Goal: Complete application form

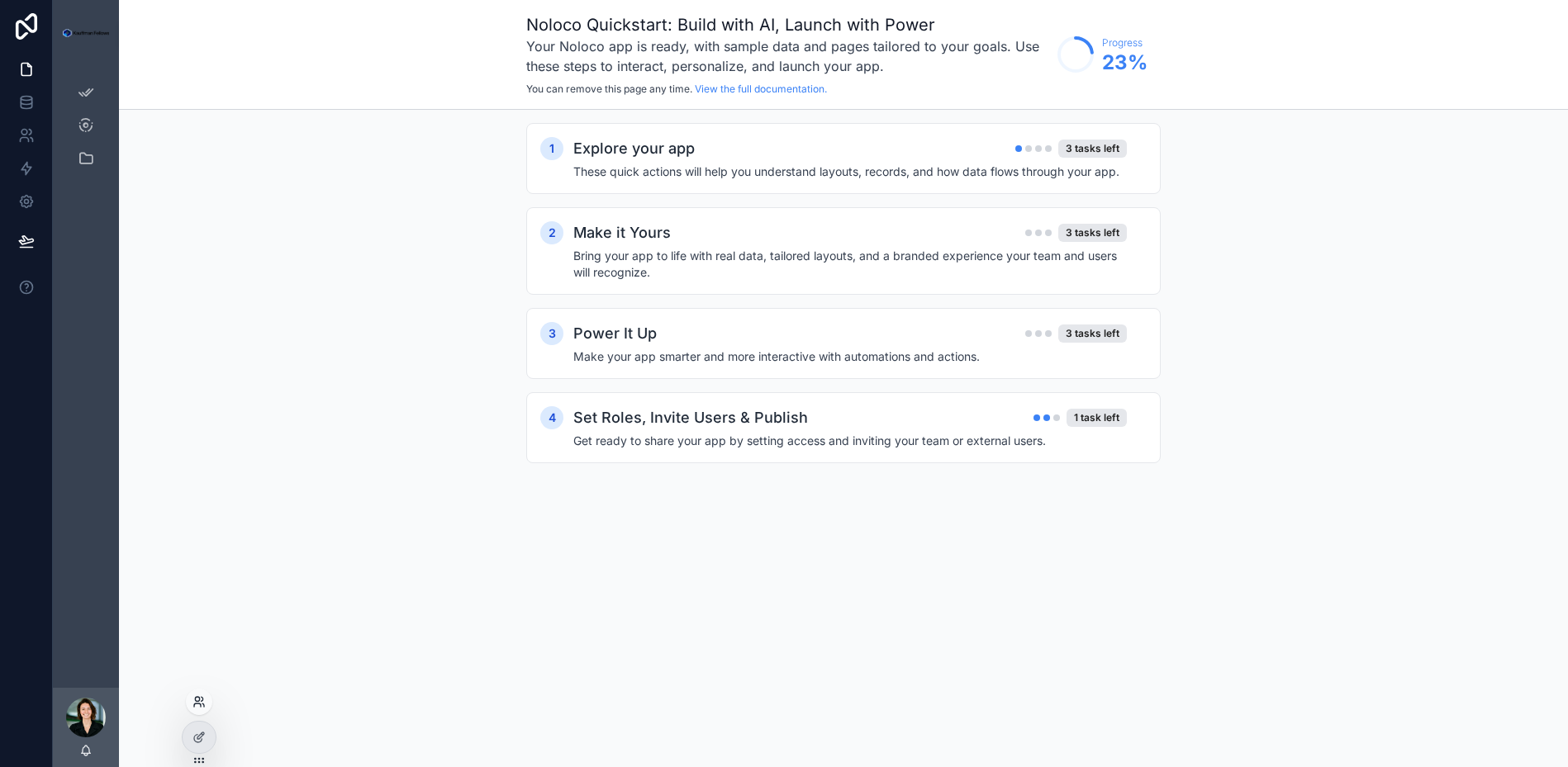
click at [202, 702] on icon at bounding box center [199, 702] width 13 height 13
click at [397, 403] on input "text" at bounding box center [494, 398] width 304 height 26
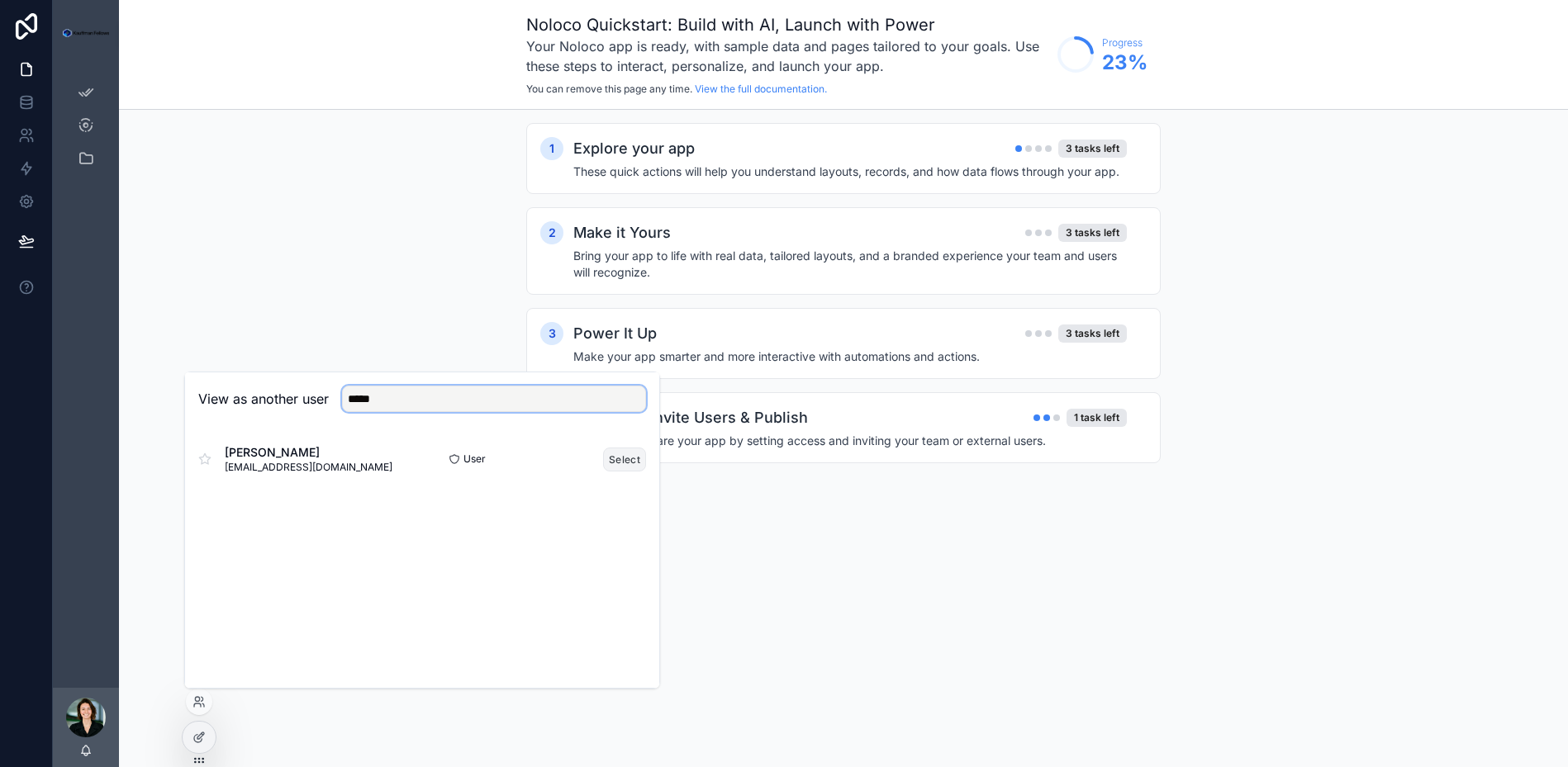
type input "*****"
click at [628, 460] on button "Select" at bounding box center [624, 459] width 43 height 24
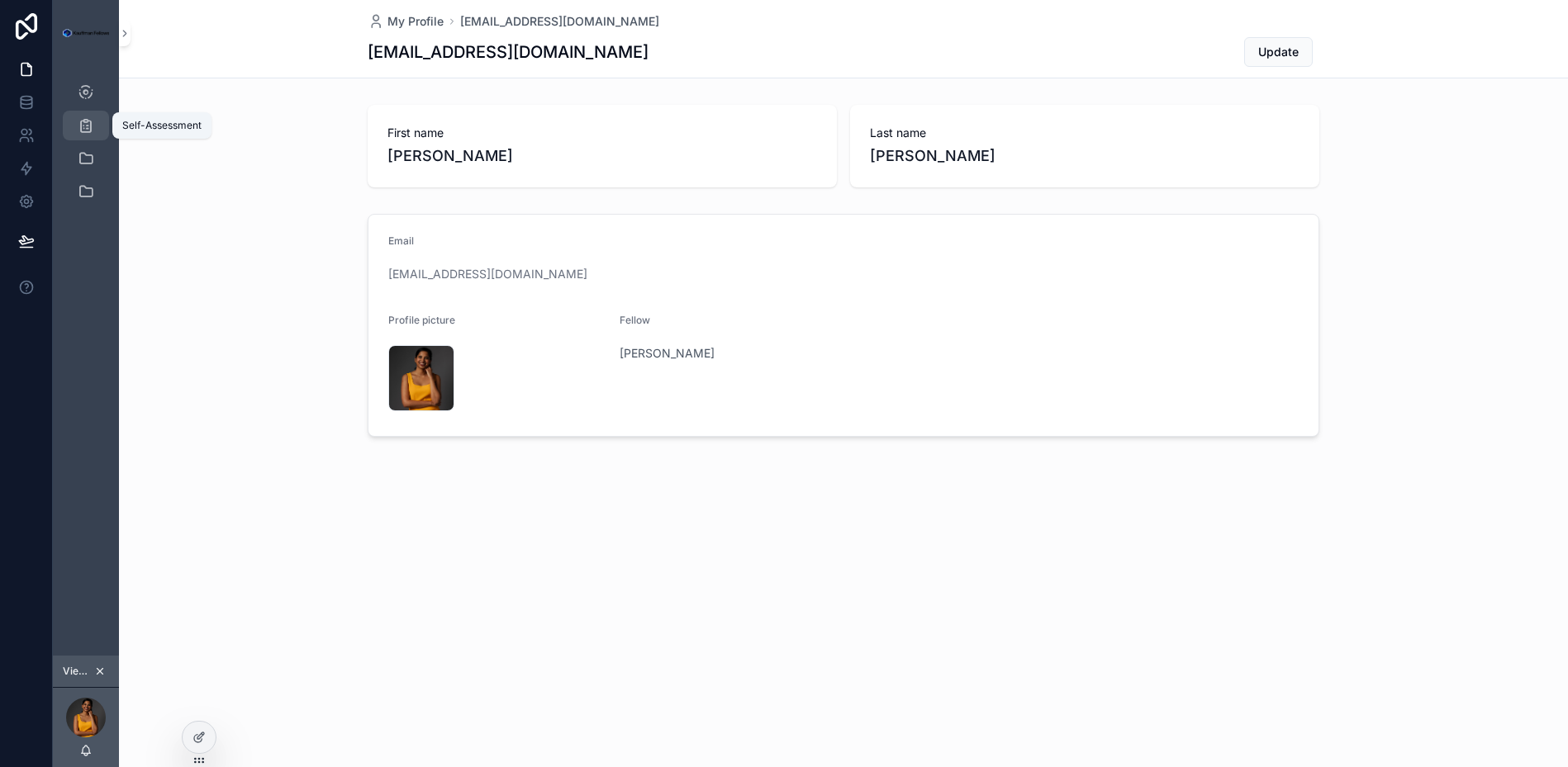
click at [89, 121] on icon "scrollable content" at bounding box center [85, 125] width 17 height 17
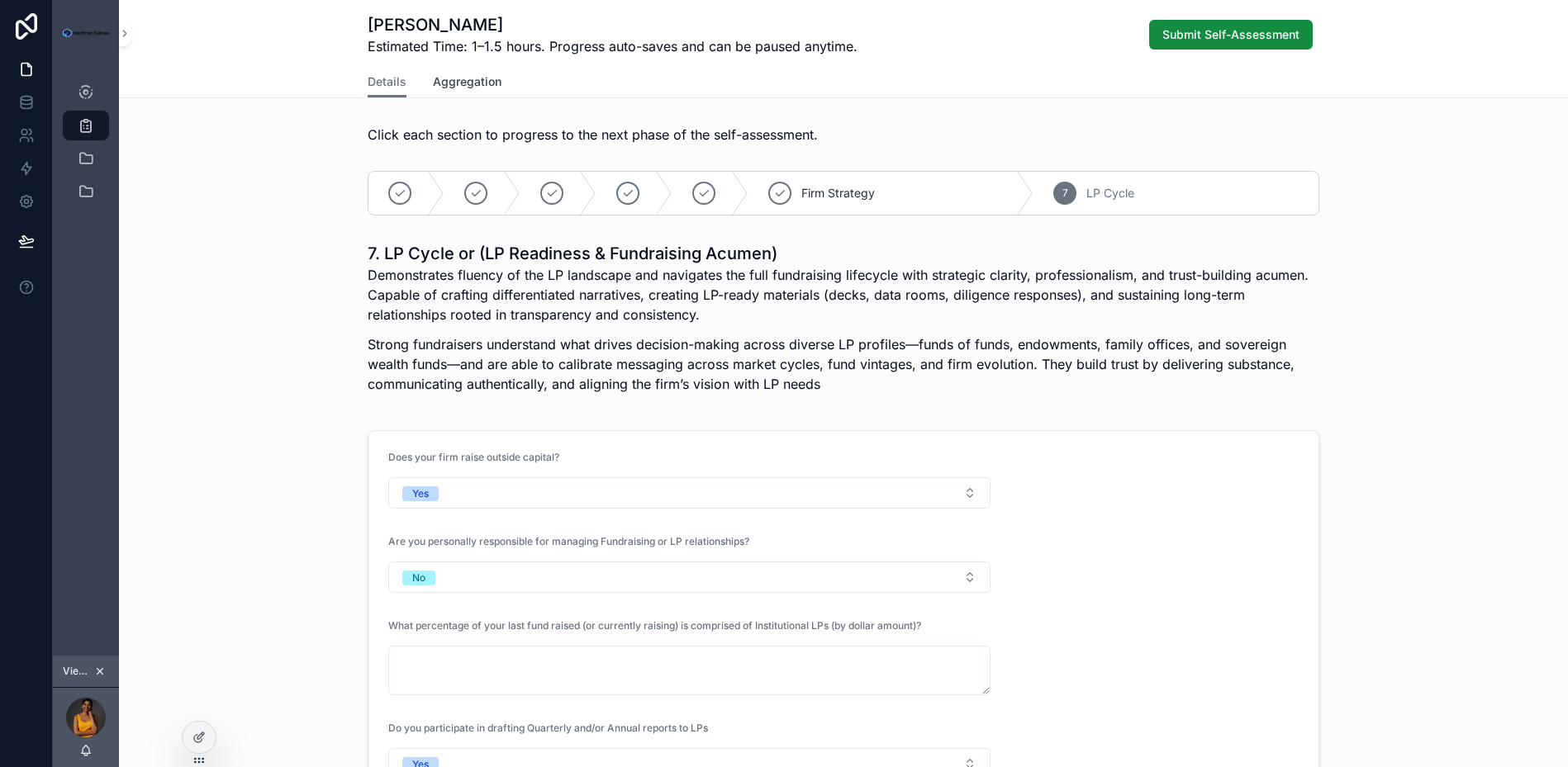
click at [484, 87] on span "Aggregation" at bounding box center [467, 82] width 69 height 17
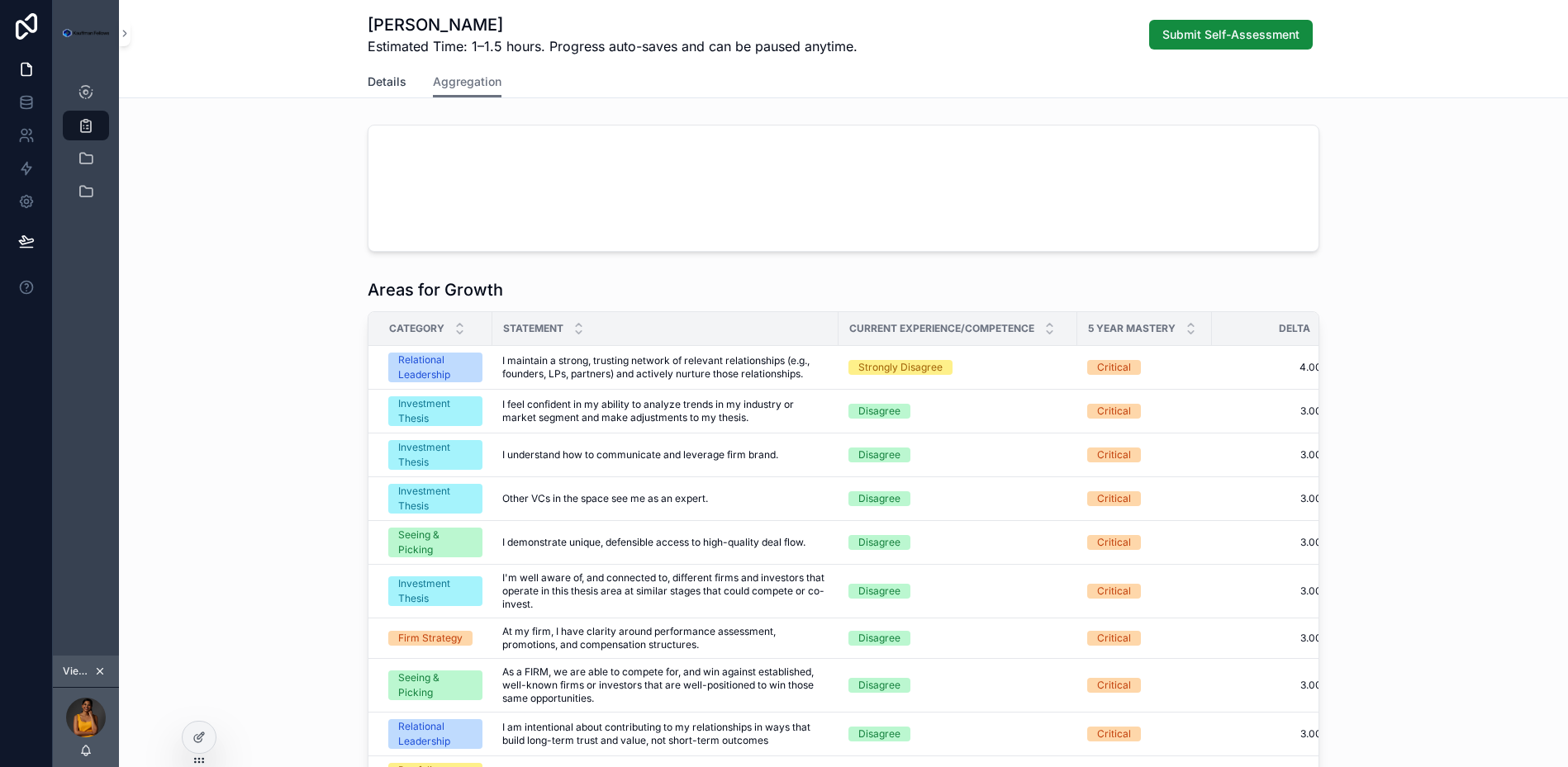
click at [390, 81] on span "Details" at bounding box center [387, 82] width 39 height 17
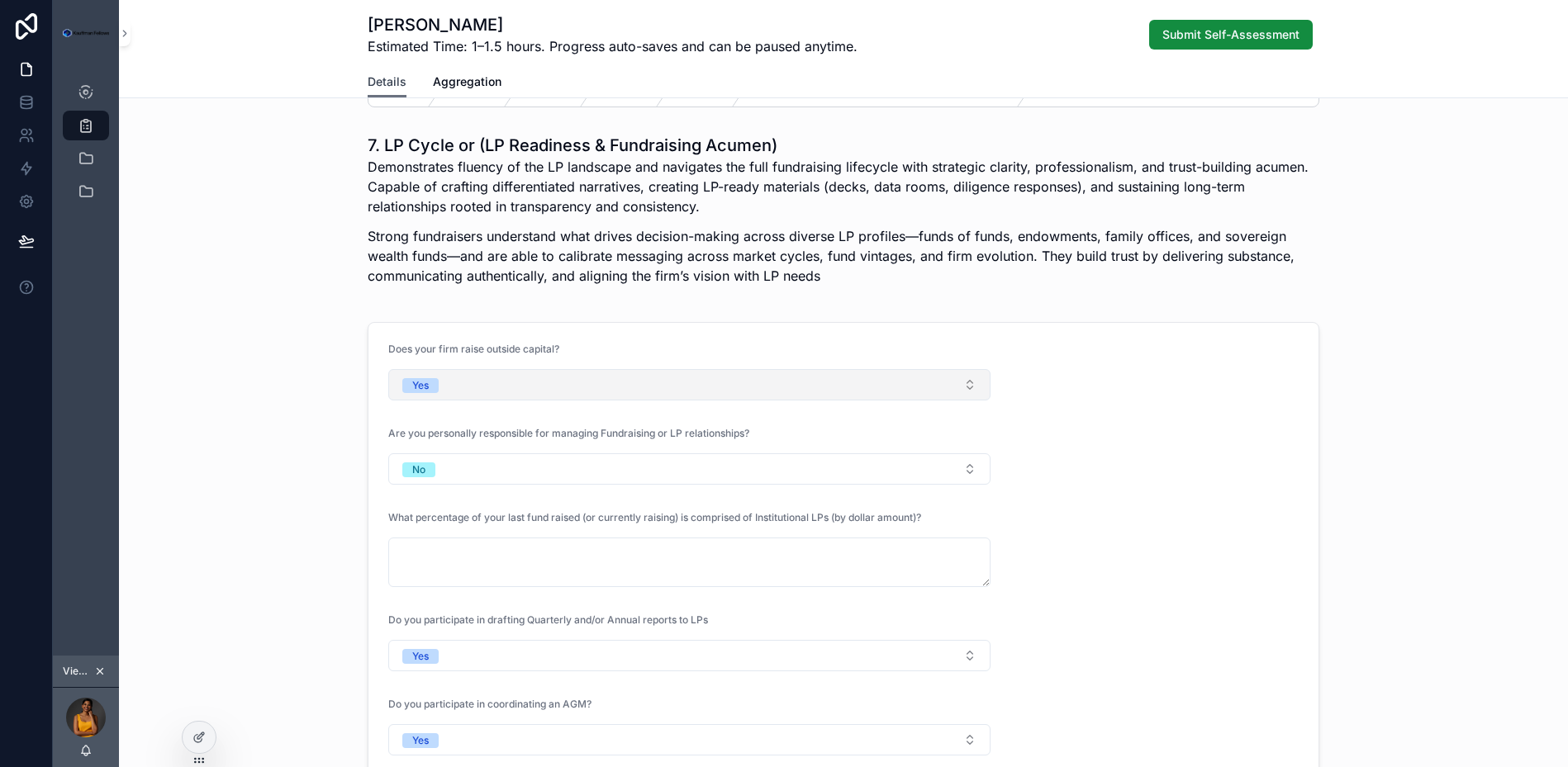
scroll to position [117, 0]
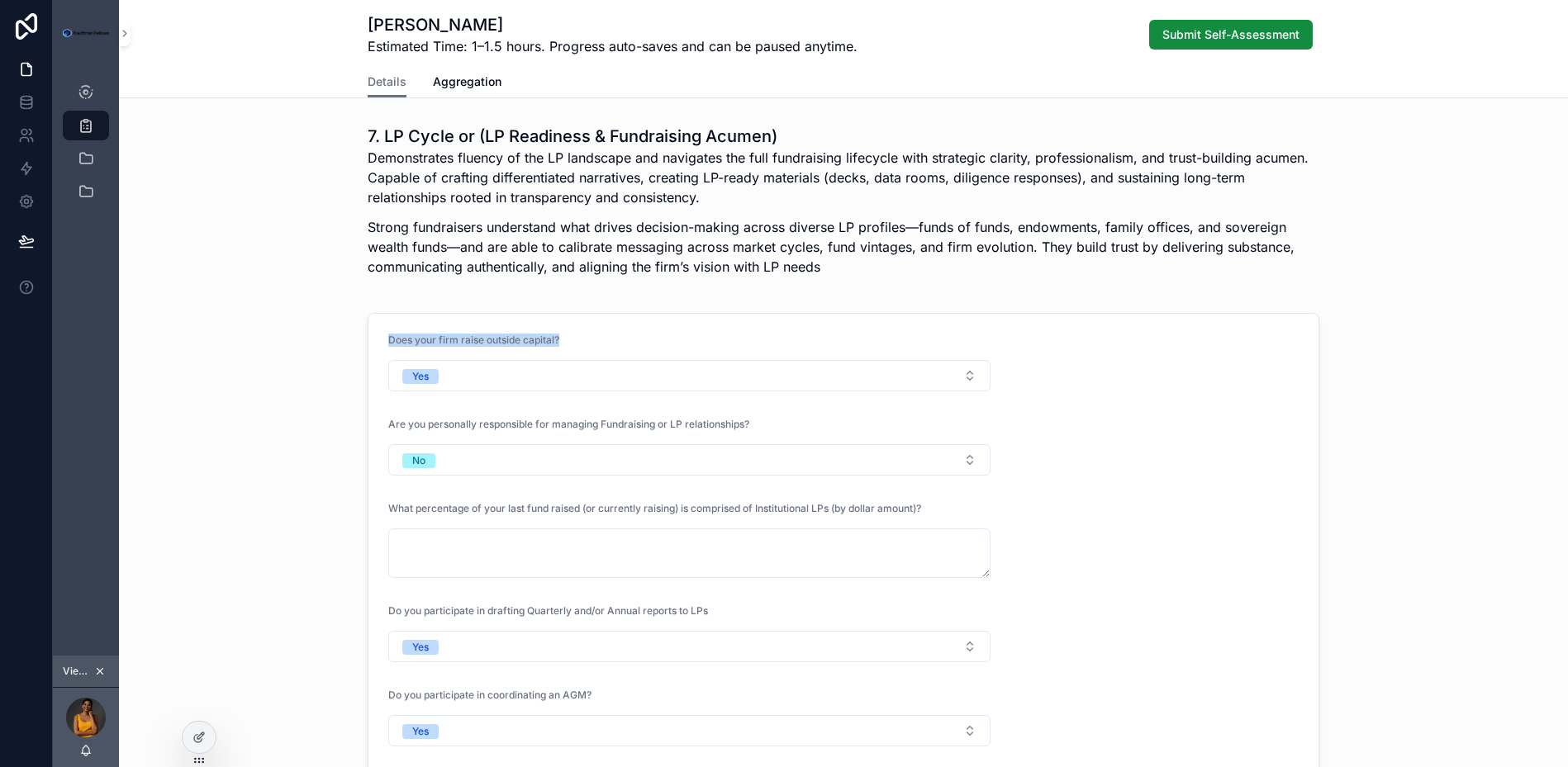
drag, startPoint x: 571, startPoint y: 336, endPoint x: 368, endPoint y: 336, distance: 203.0
click at [369, 336] on form "Does your firm raise outside capital? Yes Are you personally responsible for ma…" at bounding box center [844, 582] width 950 height 537
click at [348, 366] on div "Does your firm raise outside capital? Yes Are you personally responsible for ma…" at bounding box center [843, 581] width 1449 height 552
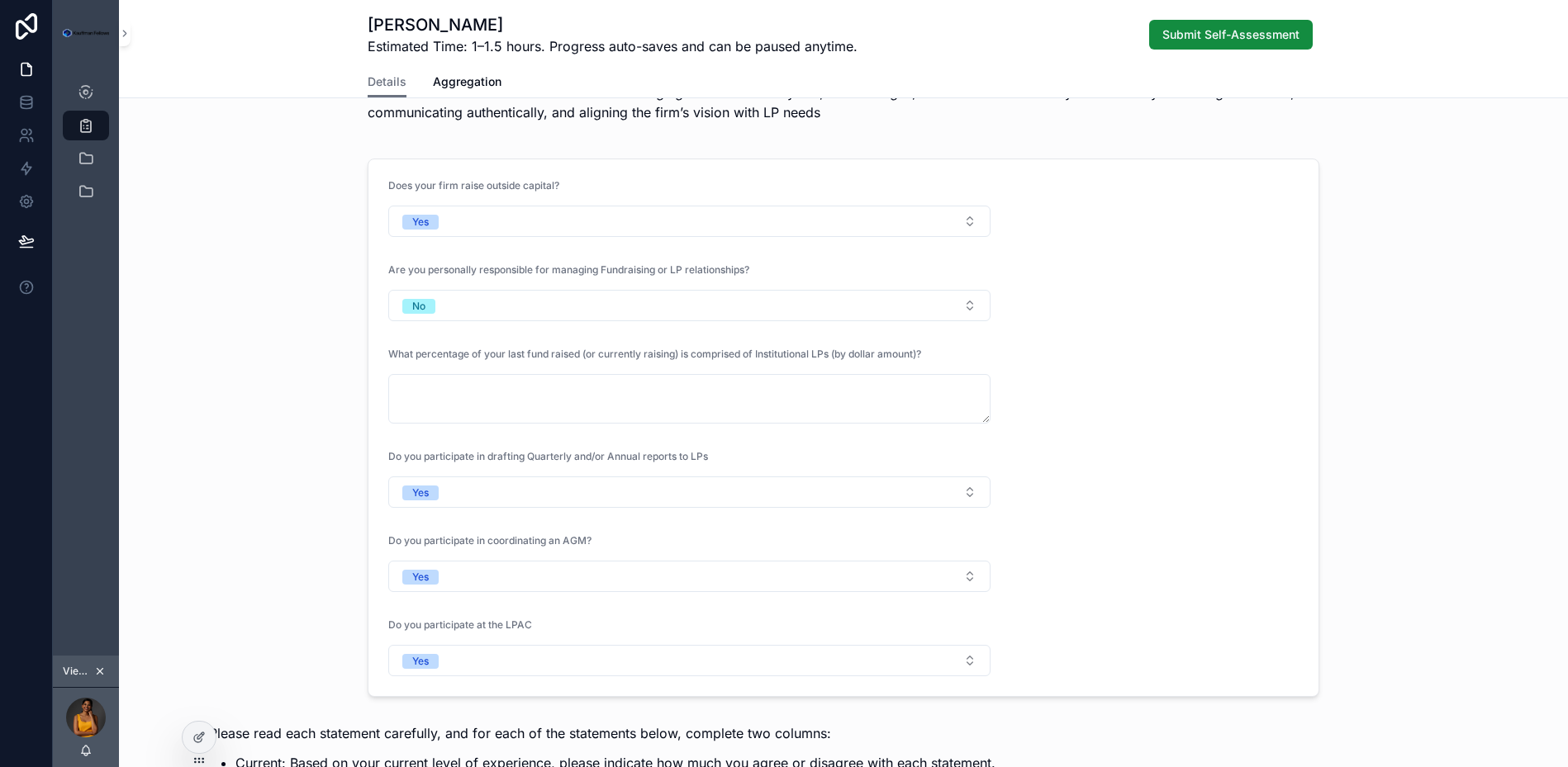
scroll to position [0, 0]
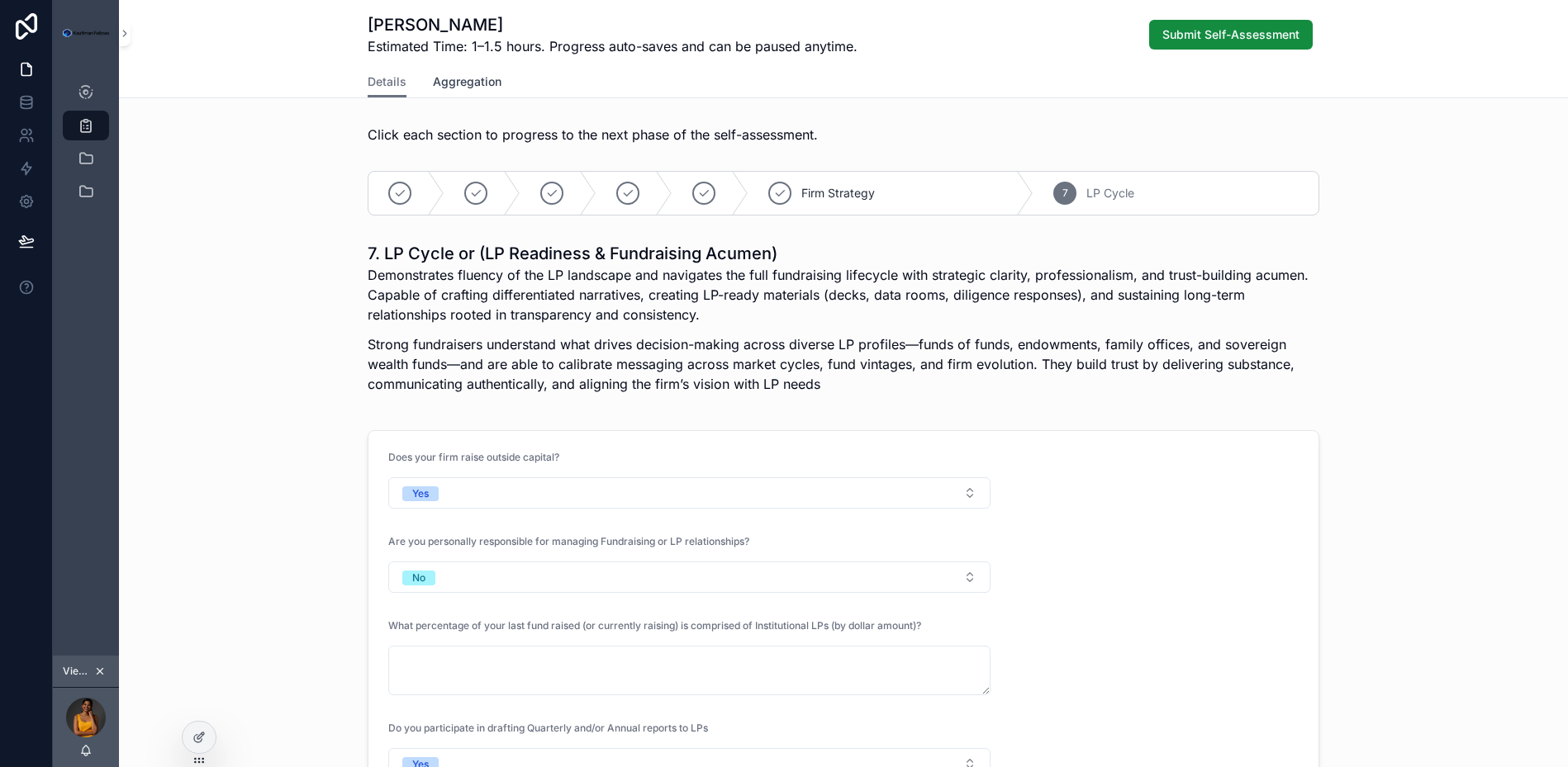
click at [492, 78] on span "Aggregation" at bounding box center [467, 82] width 69 height 17
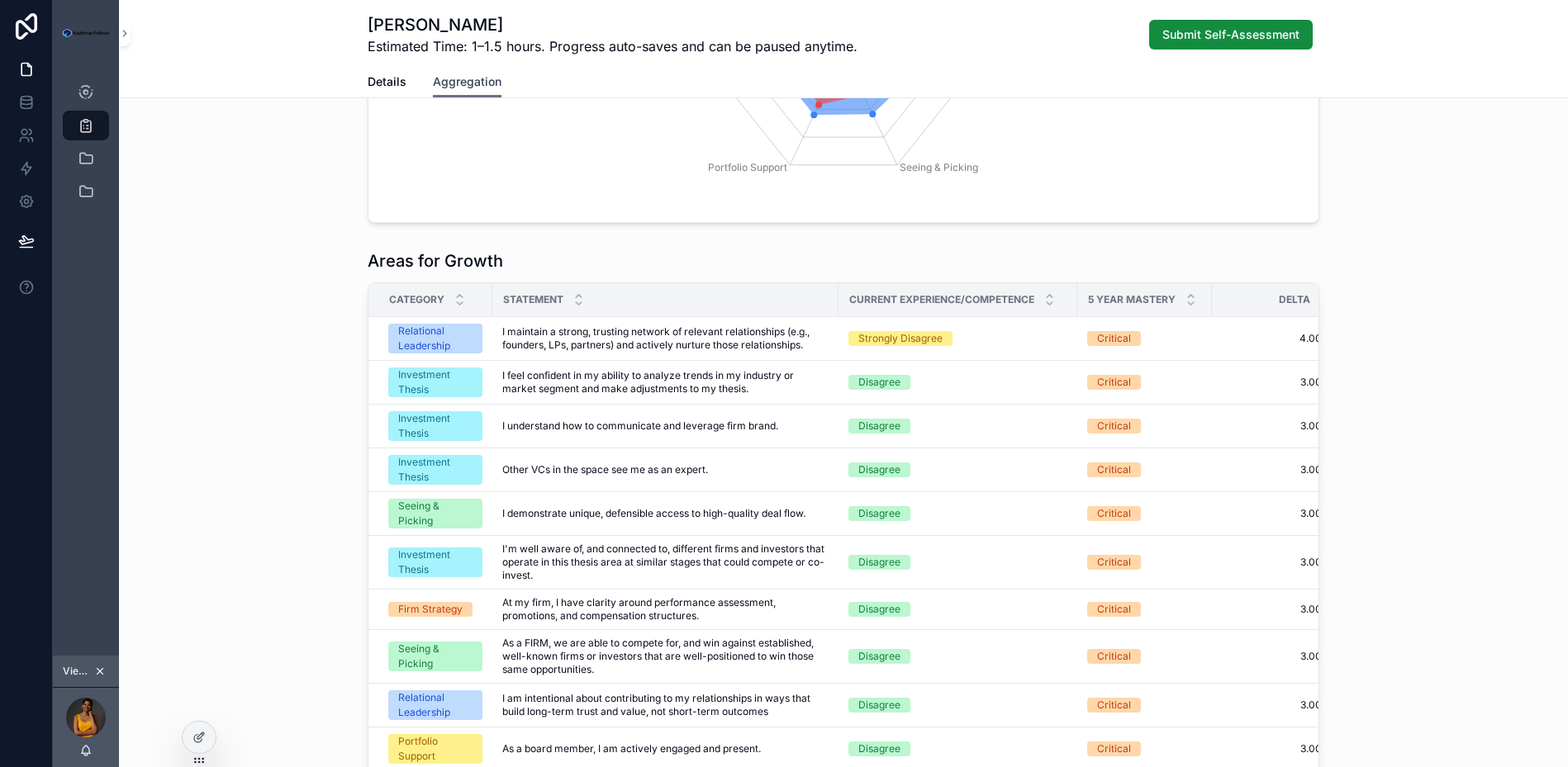
scroll to position [267, 0]
